Goal: Download file/media

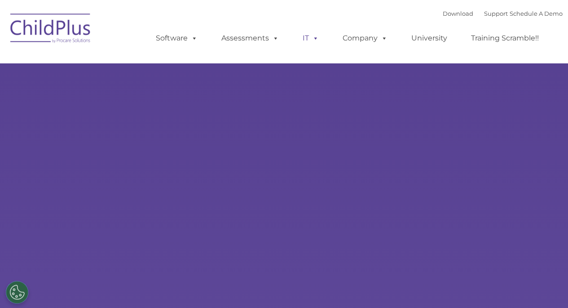
click at [313, 42] on span at bounding box center [314, 38] width 10 height 9
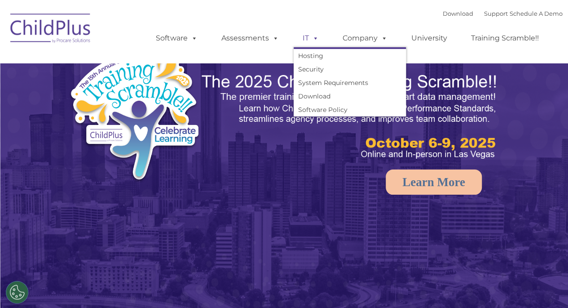
select select "MEDIUM"
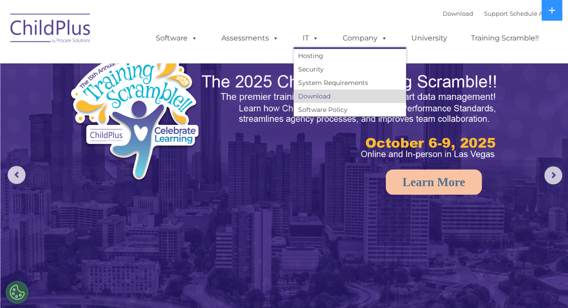
click at [338, 97] on link "Download" at bounding box center [350, 95] width 112 height 13
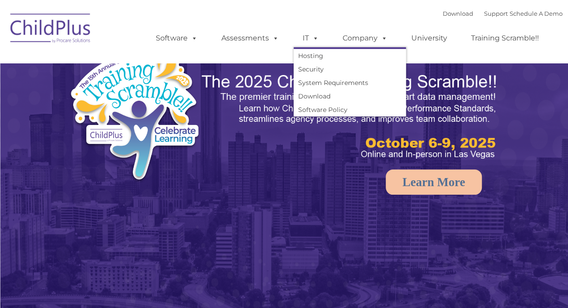
select select "MEDIUM"
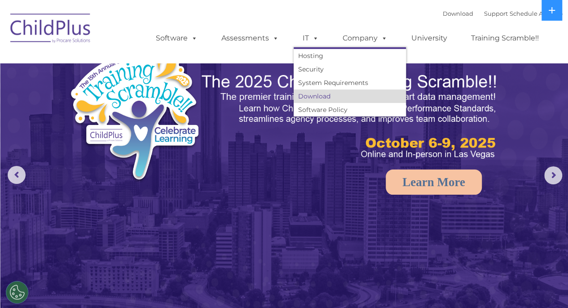
click at [345, 94] on link "Download" at bounding box center [350, 95] width 112 height 13
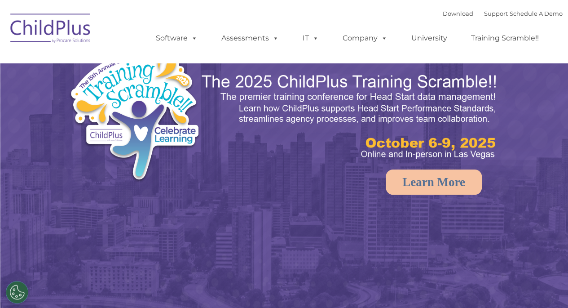
select select "MEDIUM"
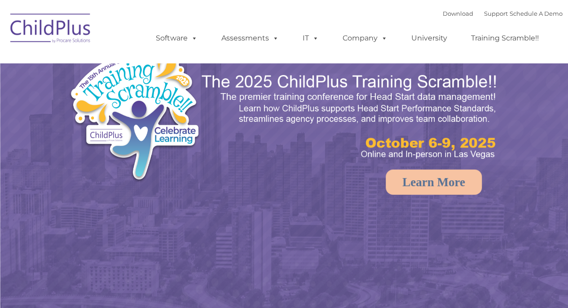
select select "MEDIUM"
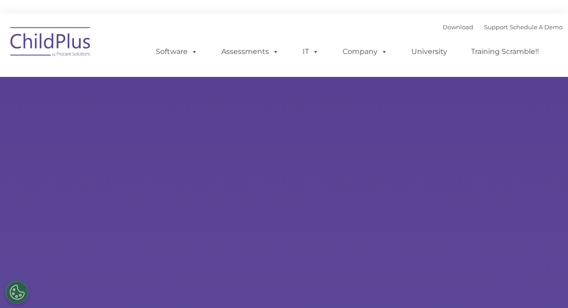
type input ""
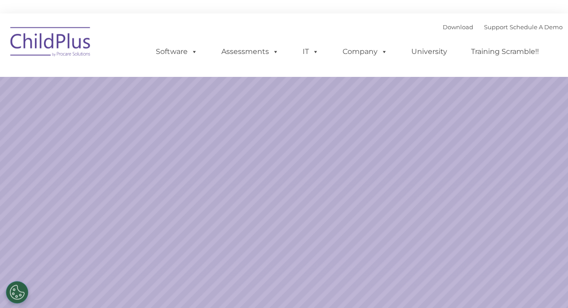
select select "MEDIUM"
